Goal: Task Accomplishment & Management: Use online tool/utility

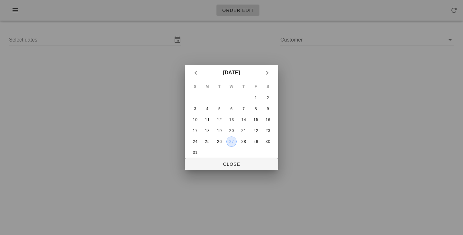
click at [231, 142] on div "27" at bounding box center [232, 141] width 10 height 4
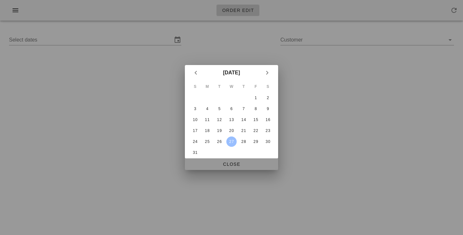
click at [235, 164] on span "Close" at bounding box center [231, 163] width 83 height 5
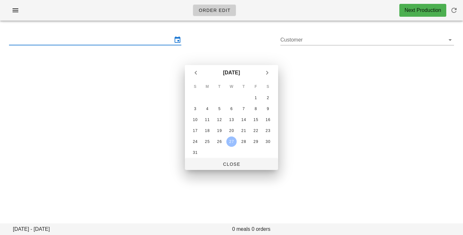
type input "[DATE] - [DATE]"
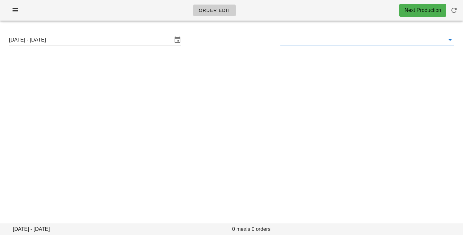
click at [301, 45] on input "text" at bounding box center [361, 40] width 163 height 10
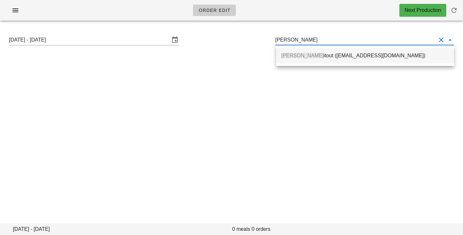
click at [308, 59] on div "[PERSON_NAME] ([EMAIL_ADDRESS][DOMAIN_NAME])" at bounding box center [364, 56] width 167 height 14
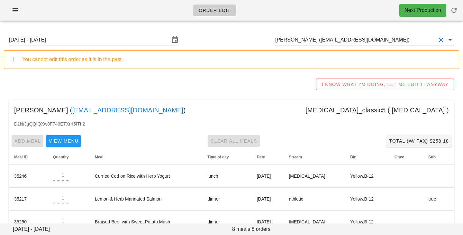
type input "[PERSON_NAME] ([EMAIL_ADDRESS][DOMAIN_NAME])"
click at [370, 41] on input "[PERSON_NAME] ([EMAIL_ADDRESS][DOMAIN_NAME])" at bounding box center [355, 40] width 161 height 10
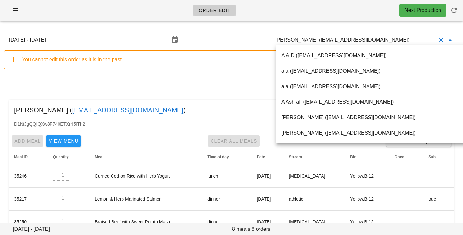
drag, startPoint x: 370, startPoint y: 40, endPoint x: 233, endPoint y: 41, distance: 136.9
click at [275, 41] on input "[PERSON_NAME] ([EMAIL_ADDRESS][DOMAIN_NAME])" at bounding box center [355, 40] width 161 height 10
